Goal: Understand process/instructions: Learn about a topic

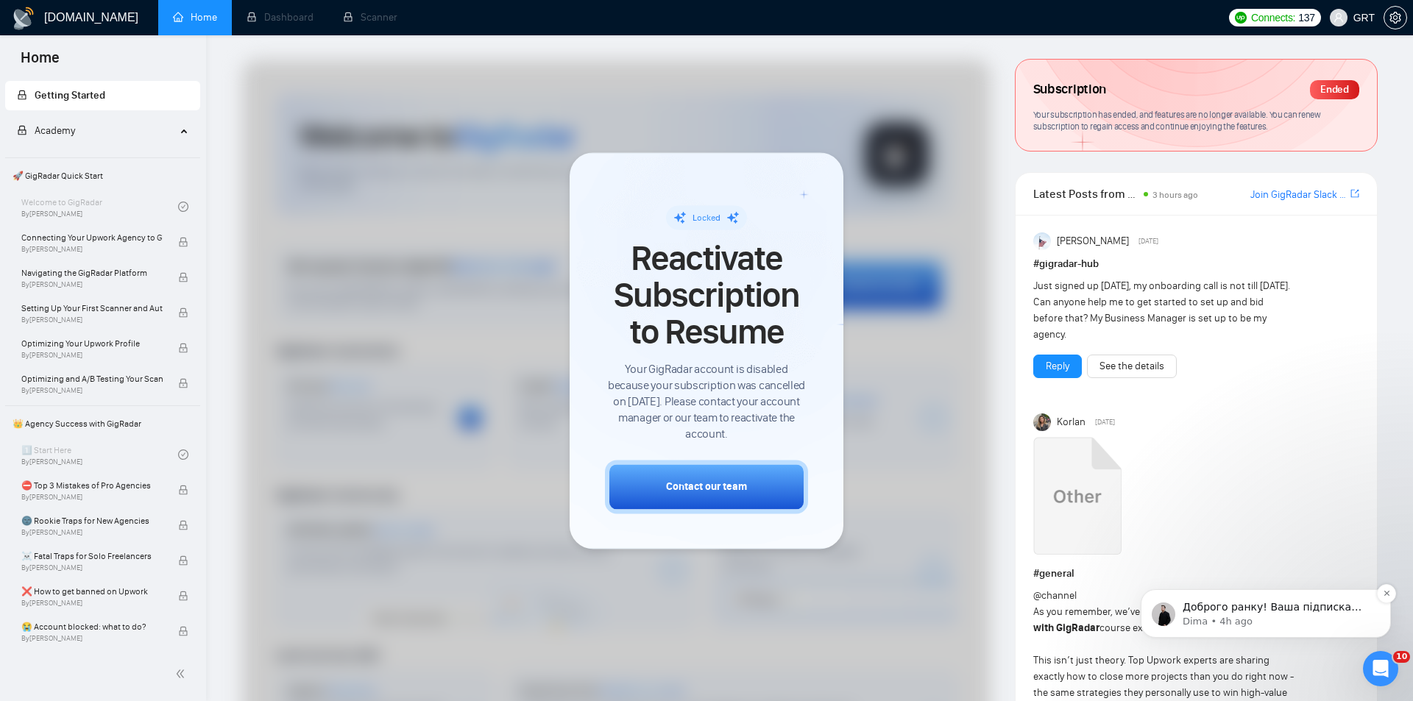
click at [1272, 607] on p "Доброго ранку! Ваша підписка буде активна протягом наступної години (в середньо…" at bounding box center [1278, 608] width 190 height 15
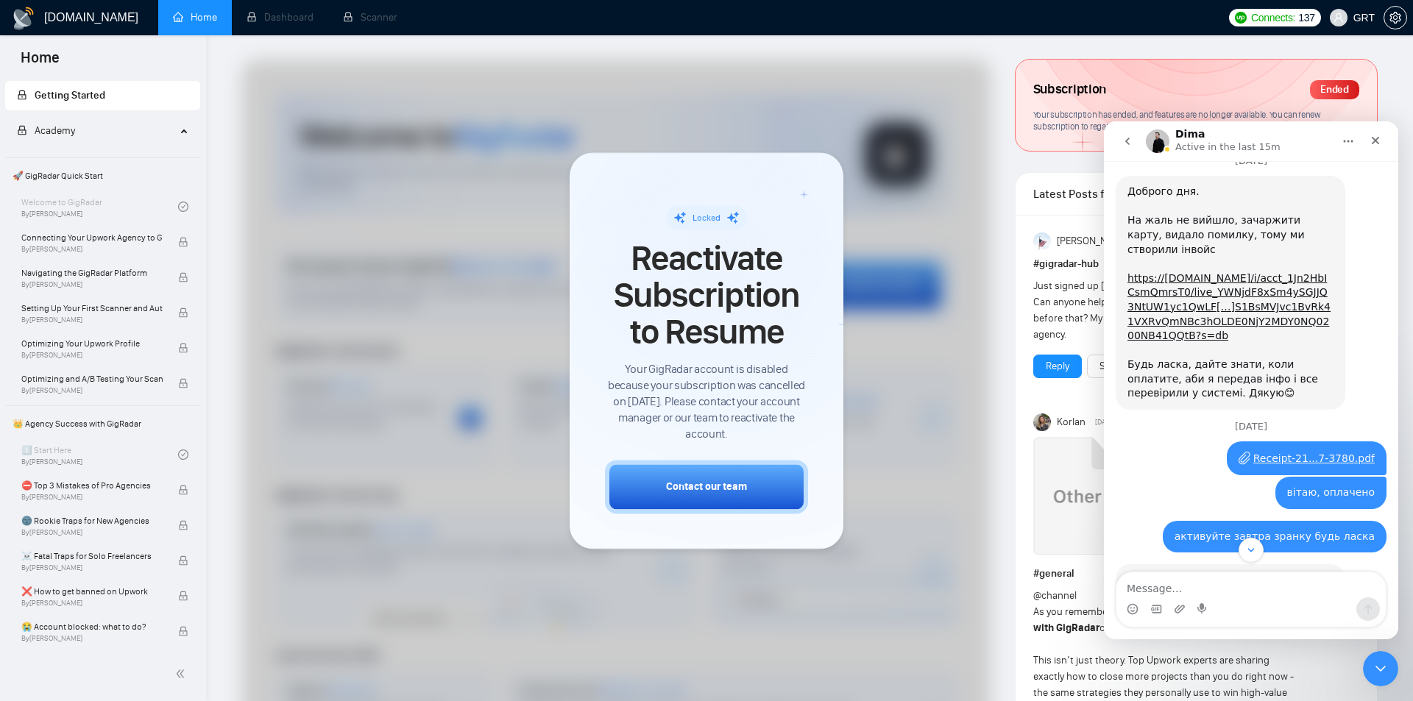
scroll to position [1185, 0]
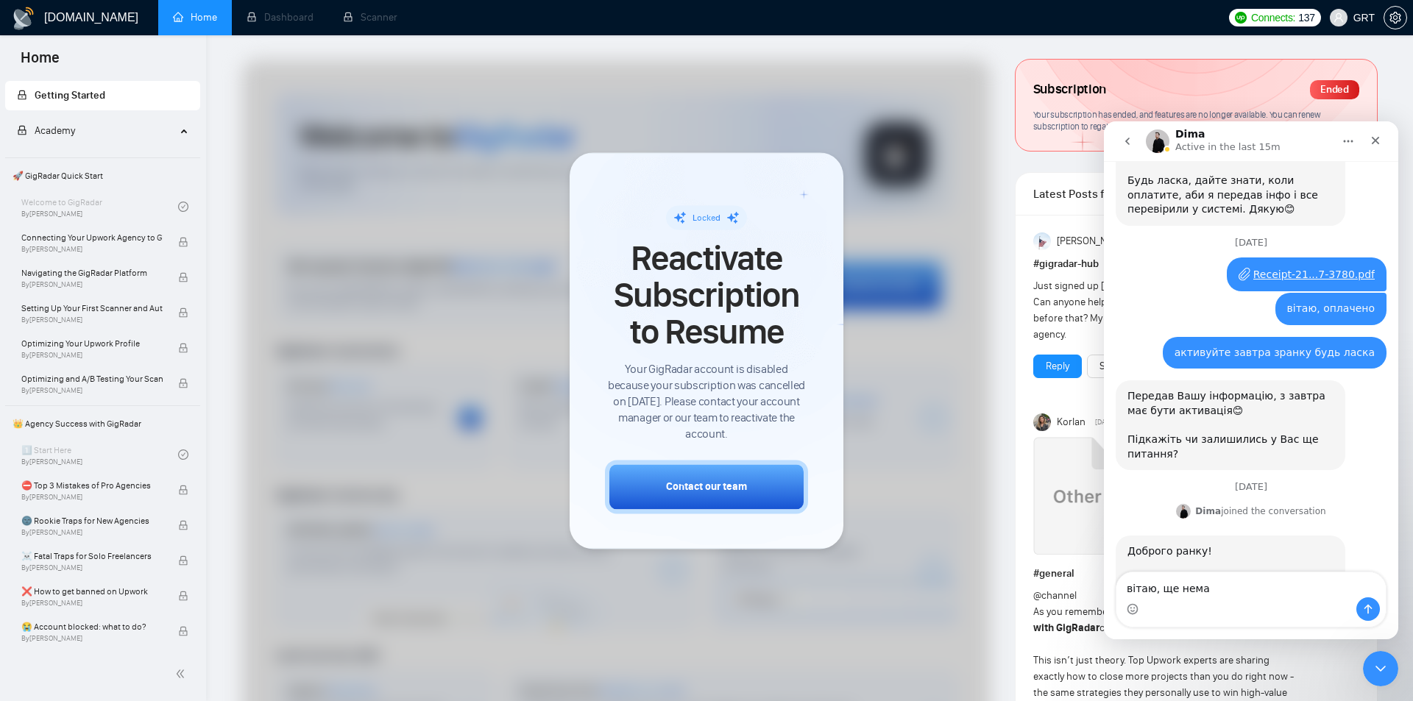
type textarea "вітаю, ще немає"
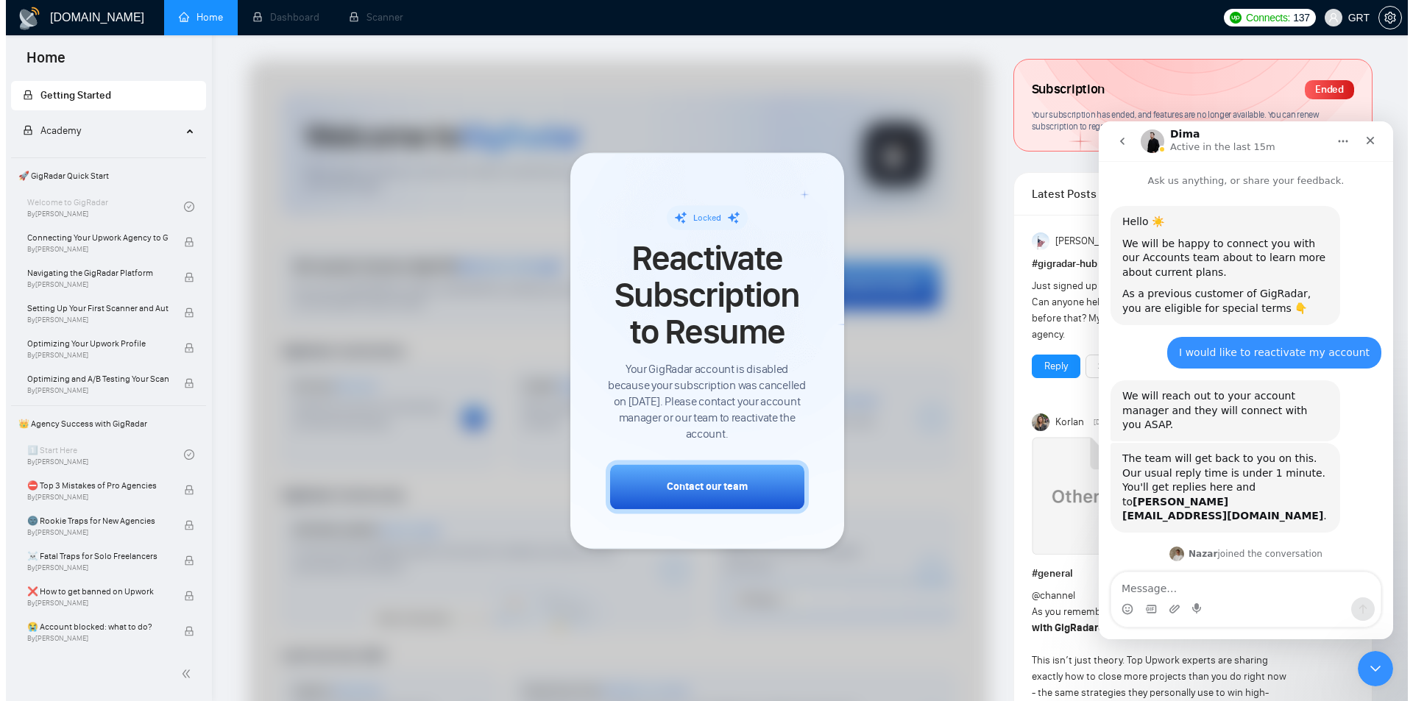
scroll to position [1228, 0]
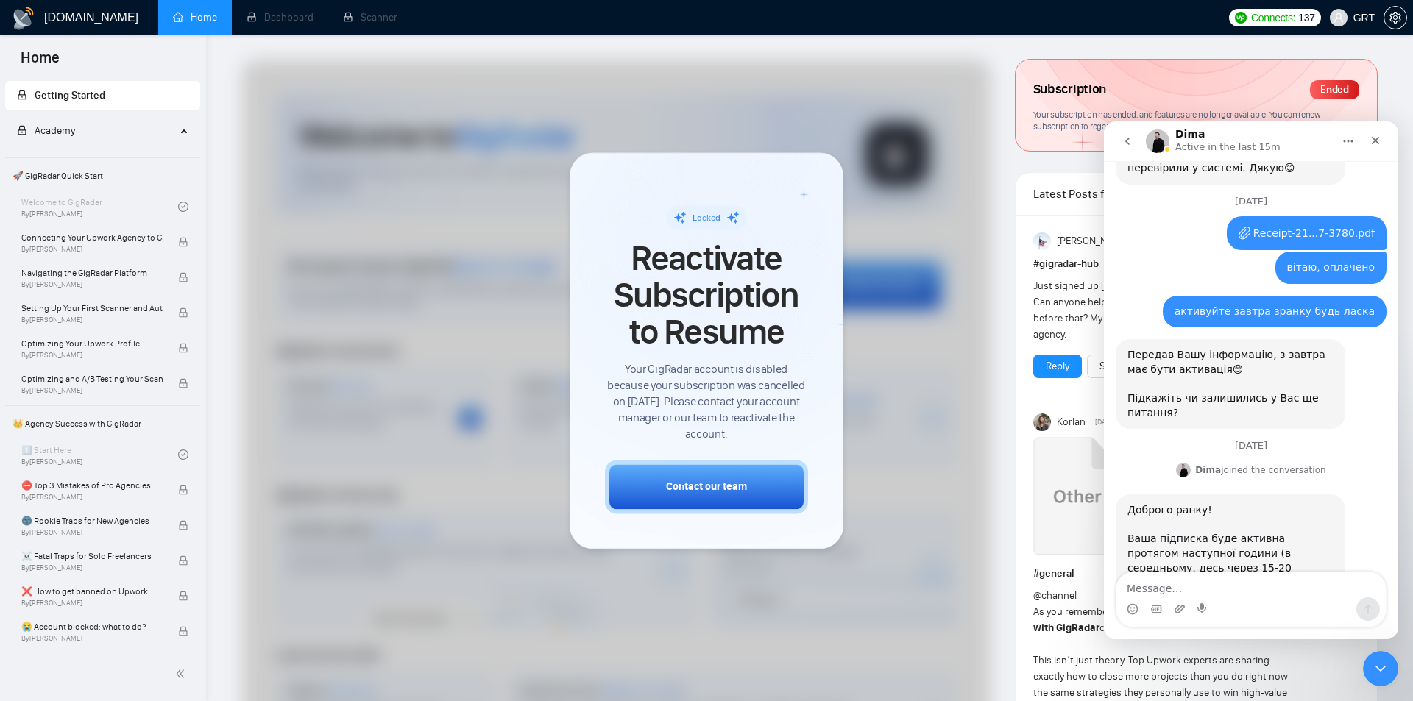
click at [49, 59] on span "Home" at bounding box center [40, 62] width 63 height 31
click at [256, 15] on li "Dashboard" at bounding box center [280, 17] width 96 height 35
click at [176, 18] on link "Home" at bounding box center [195, 17] width 44 height 13
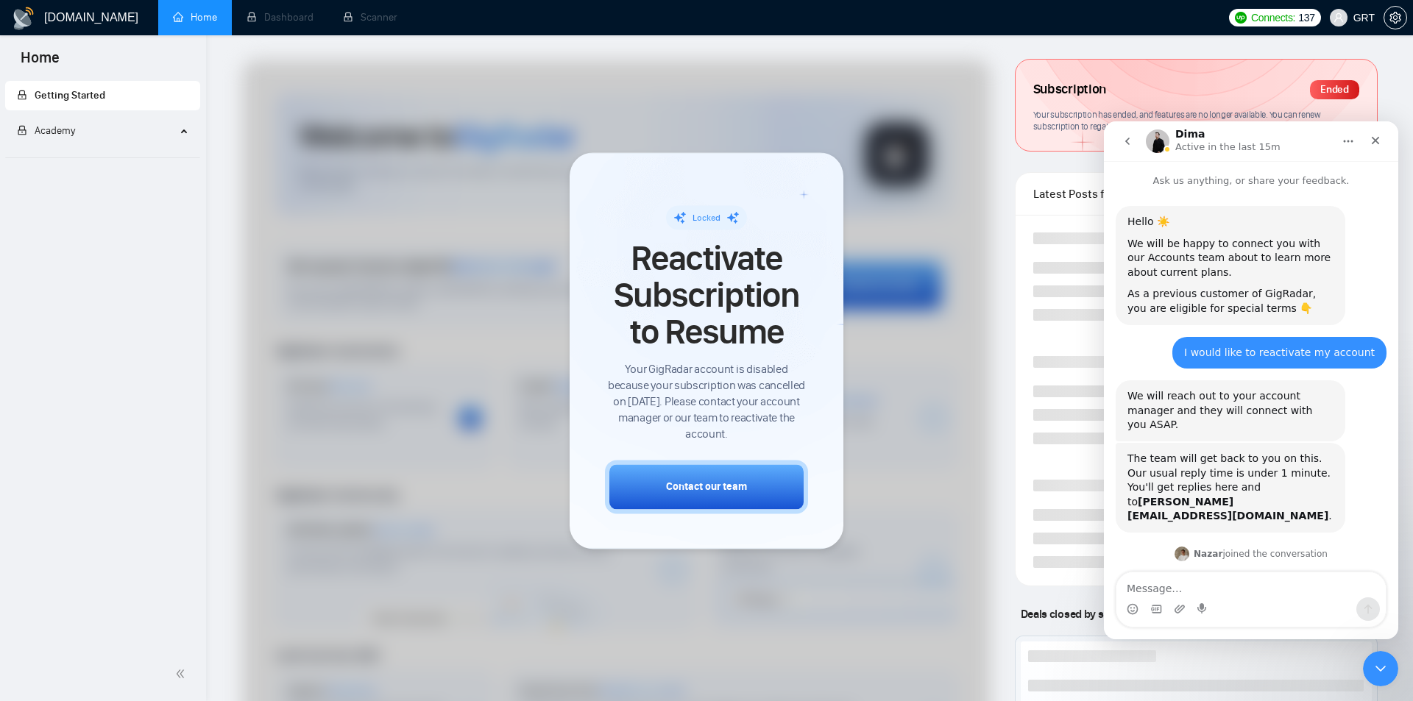
scroll to position [1043, 0]
